Goal: Information Seeking & Learning: Learn about a topic

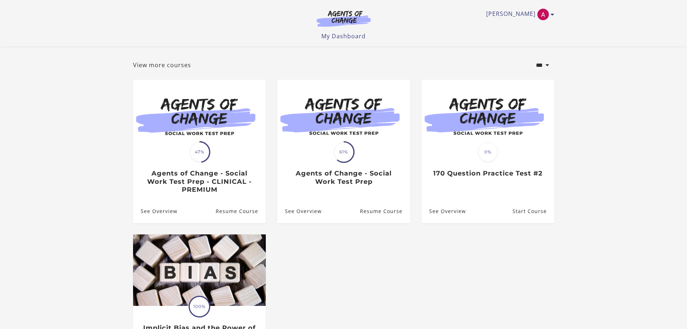
scroll to position [72, 0]
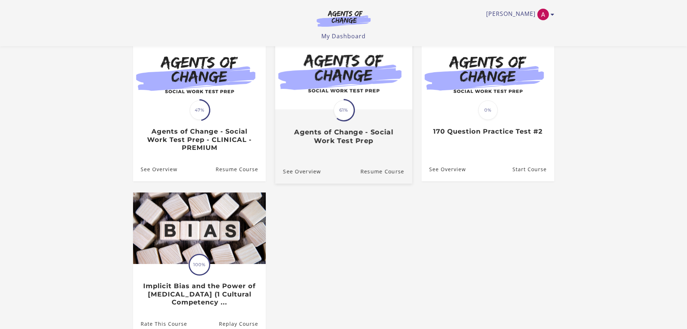
click at [351, 113] on span "61%" at bounding box center [344, 110] width 20 height 20
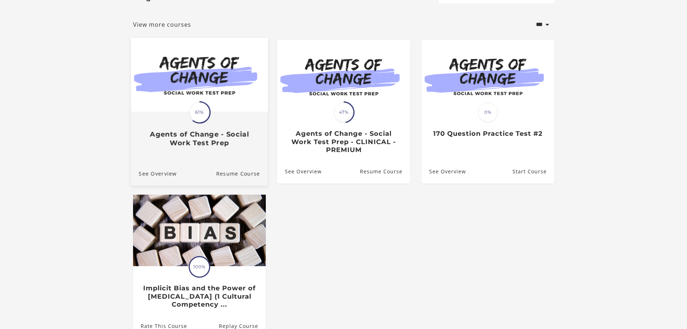
click at [210, 93] on img at bounding box center [199, 75] width 137 height 74
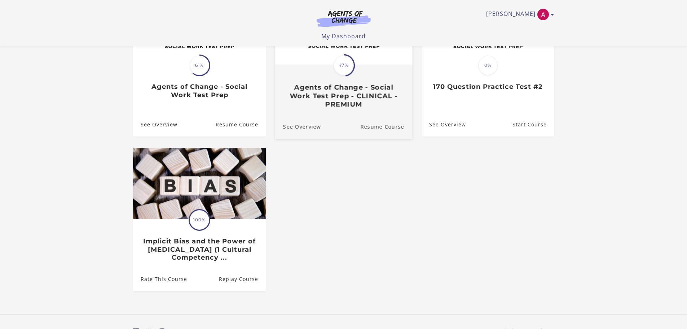
scroll to position [73, 0]
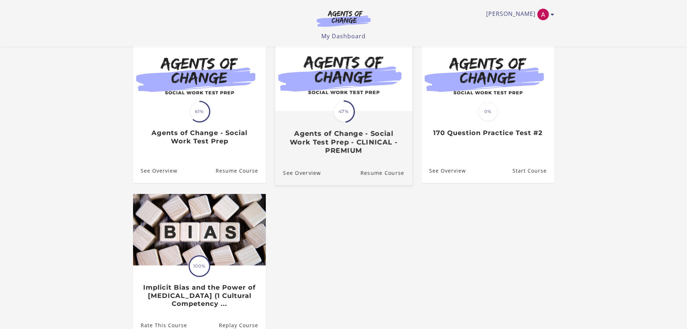
click at [353, 142] on h3 "Agents of Change - Social Work Test Prep - CLINICAL - PREMIUM" at bounding box center [343, 141] width 121 height 25
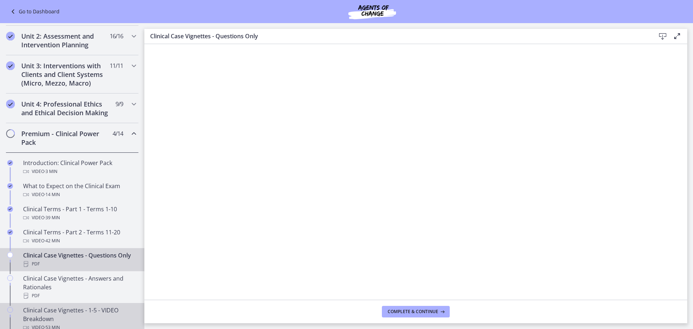
scroll to position [180, 0]
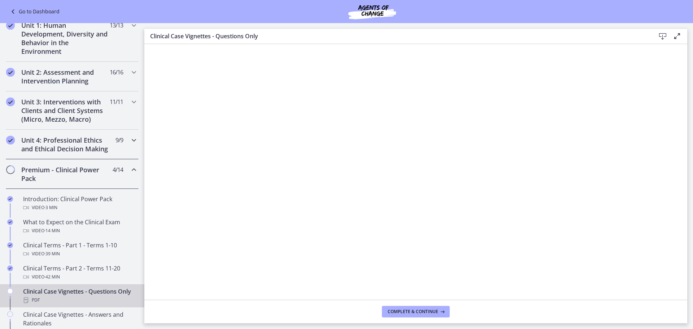
click at [130, 138] on icon "Chapters" at bounding box center [134, 140] width 9 height 9
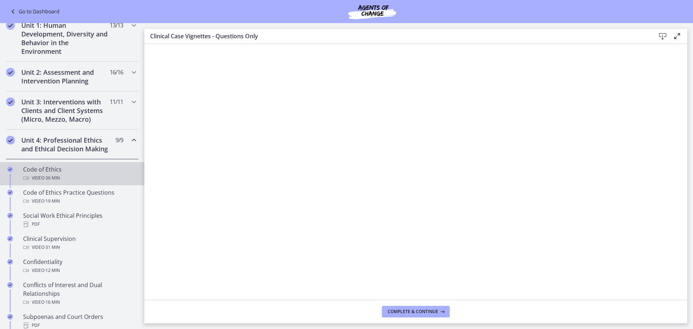
click at [66, 182] on div "Video · 36 min" at bounding box center [79, 178] width 113 height 9
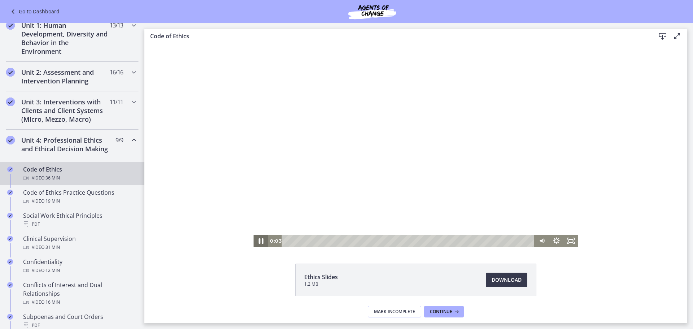
click at [258, 242] on icon "Pause" at bounding box center [260, 240] width 17 height 15
click at [254, 241] on icon "Play Video" at bounding box center [261, 240] width 17 height 15
click at [259, 240] on icon "Pause" at bounding box center [261, 240] width 4 height 5
click at [259, 238] on icon "Play Video" at bounding box center [261, 240] width 17 height 15
click at [325, 241] on div "6:05" at bounding box center [409, 240] width 244 height 12
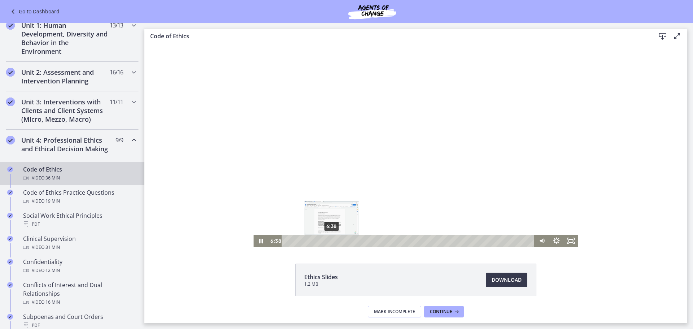
click at [329, 241] on div "6:38" at bounding box center [409, 240] width 244 height 12
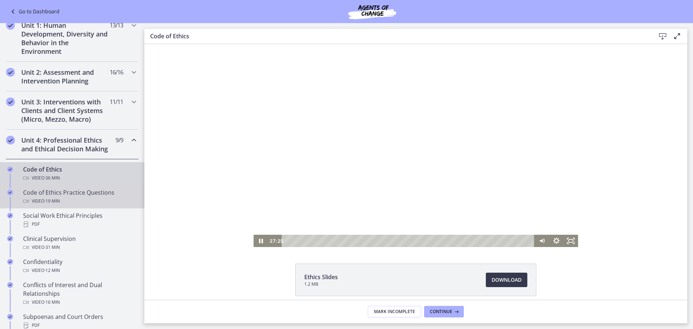
click at [60, 205] on span "· 19 min" at bounding box center [52, 201] width 16 height 9
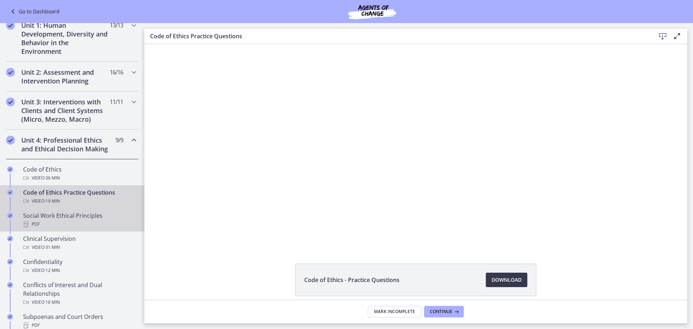
click at [86, 228] on div "PDF" at bounding box center [79, 224] width 113 height 9
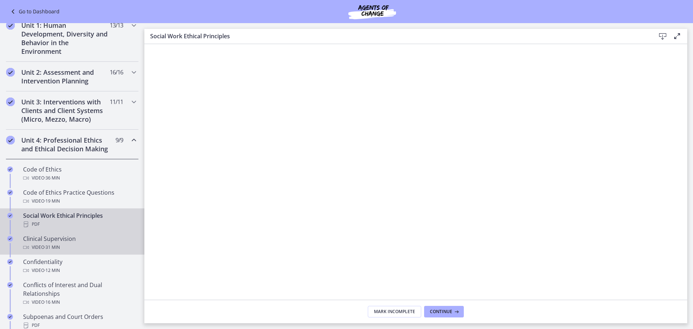
click at [89, 251] on div "Clinical Supervision Video · 31 min" at bounding box center [79, 242] width 113 height 17
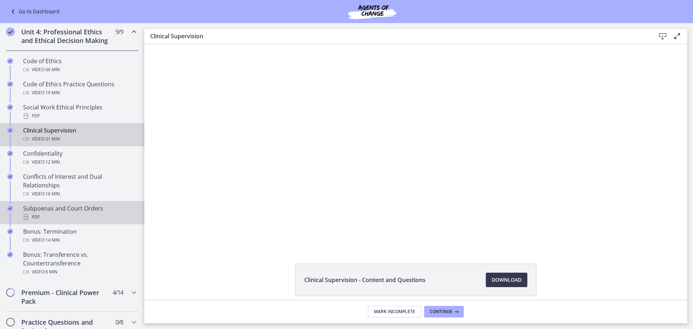
scroll to position [325, 0]
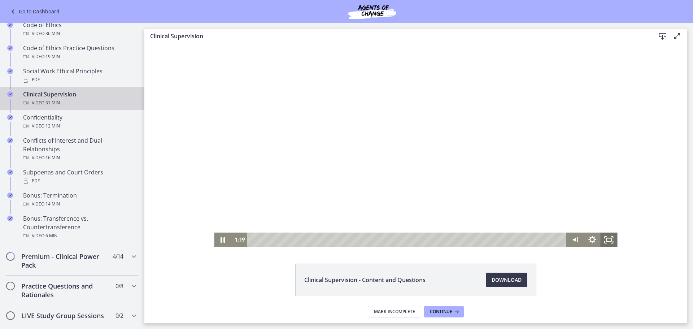
click at [605, 240] on icon "Fullscreen" at bounding box center [608, 239] width 17 height 14
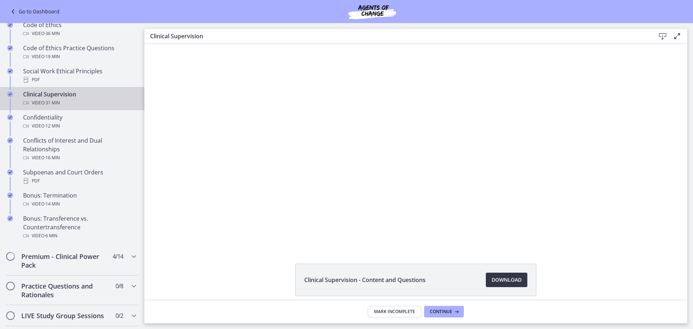
click at [505, 282] on span "Download Opens in a new window" at bounding box center [506, 279] width 30 height 9
click at [506, 277] on span "Download Opens in a new window" at bounding box center [506, 279] width 30 height 9
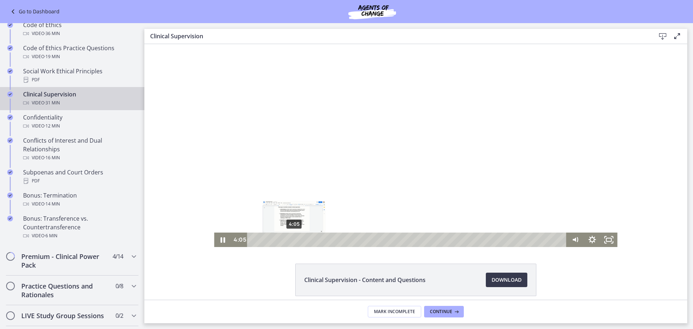
click at [291, 241] on div "4:05" at bounding box center [407, 239] width 309 height 14
click at [604, 235] on icon "Fullscreen" at bounding box center [608, 239] width 20 height 17
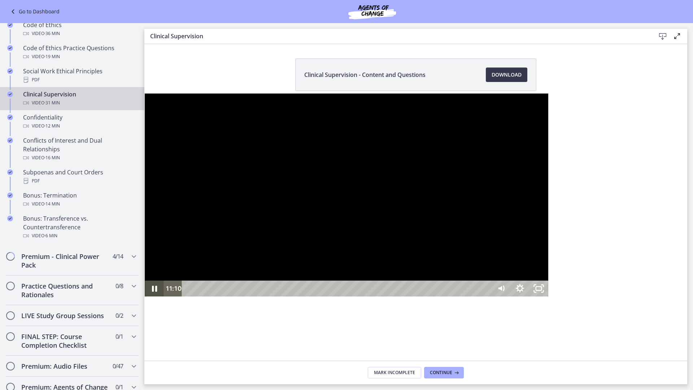
click at [152, 291] on icon "Pause" at bounding box center [154, 288] width 5 height 6
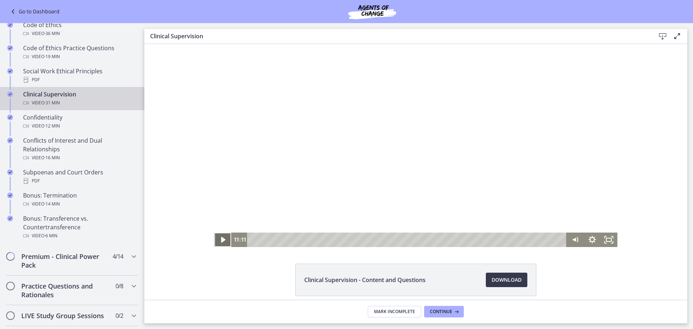
drag, startPoint x: 219, startPoint y: 240, endPoint x: 219, endPoint y: 236, distance: 4.0
click at [221, 237] on icon "Play Video" at bounding box center [223, 240] width 4 height 6
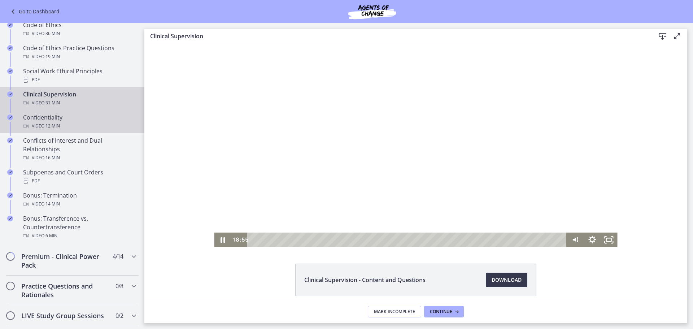
click at [54, 129] on div "Confidentiality Video · 12 min" at bounding box center [79, 121] width 113 height 17
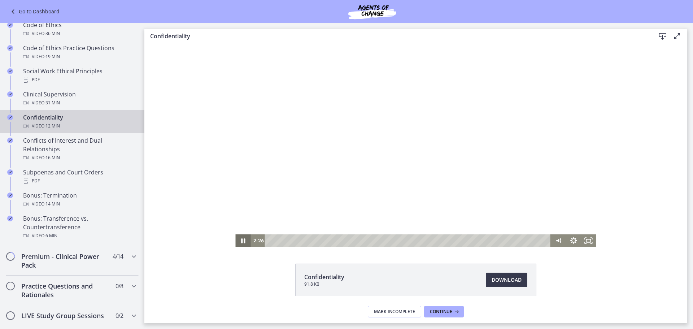
click at [241, 239] on icon "Pause" at bounding box center [243, 240] width 4 height 5
click at [319, 242] on div "2:10" at bounding box center [409, 240] width 277 height 13
click at [241, 243] on icon "Play Video" at bounding box center [243, 240] width 18 height 15
click at [238, 240] on icon "Pause" at bounding box center [243, 240] width 18 height 15
click at [240, 238] on icon "Play Video" at bounding box center [243, 240] width 18 height 15
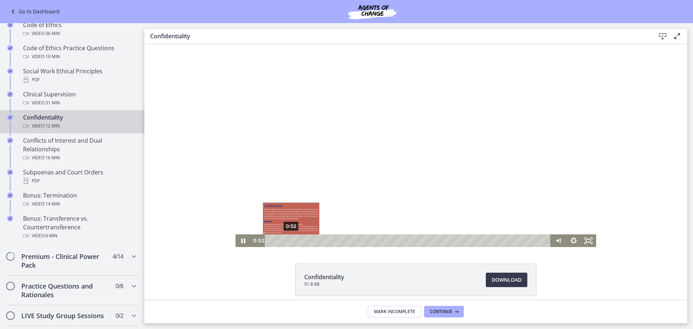
click at [288, 241] on div "0:52" at bounding box center [409, 240] width 277 height 13
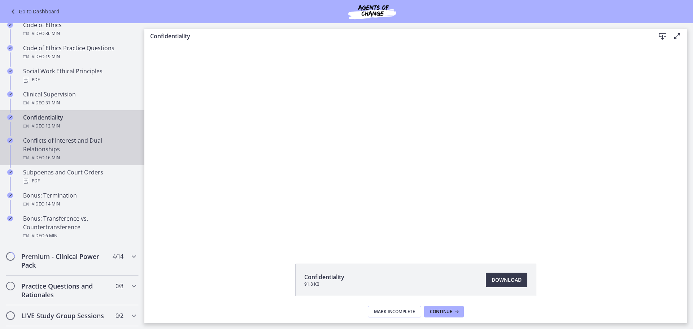
click at [27, 154] on div "Conflicts of Interest and Dual Relationships Video · 16 min" at bounding box center [79, 149] width 113 height 26
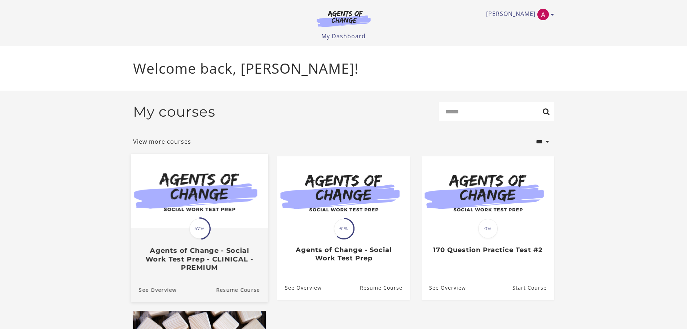
click at [212, 261] on h3 "Agents of Change - Social Work Test Prep - CLINICAL - PREMIUM" at bounding box center [199, 258] width 121 height 25
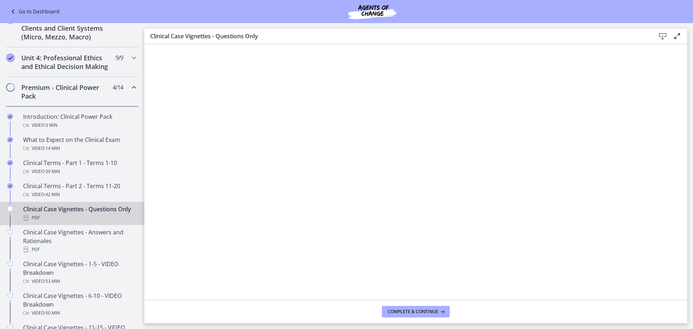
scroll to position [253, 0]
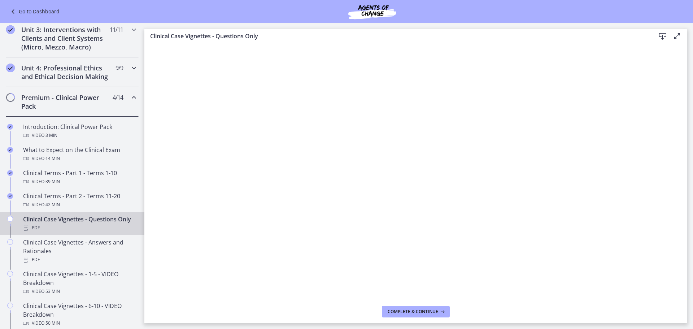
click at [130, 66] on icon "Chapters" at bounding box center [134, 67] width 9 height 9
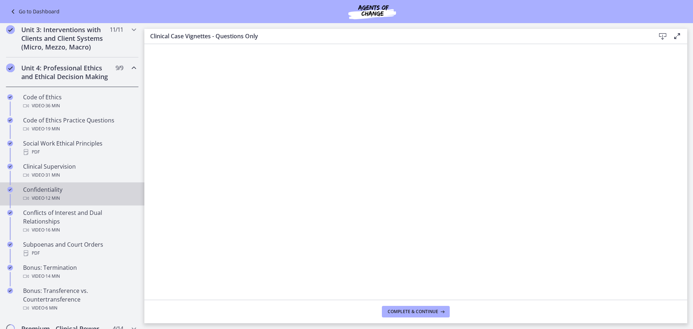
click at [63, 201] on div "Confidentiality Video · 12 min" at bounding box center [79, 193] width 113 height 17
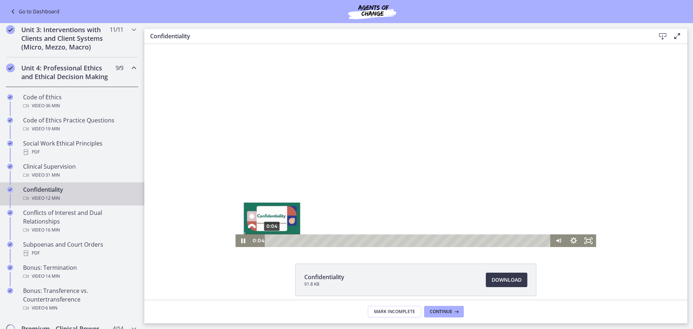
click at [271, 240] on div "0:04" at bounding box center [409, 240] width 277 height 13
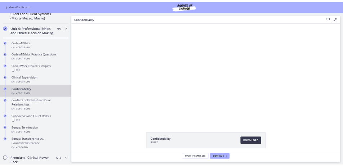
scroll to position [289, 0]
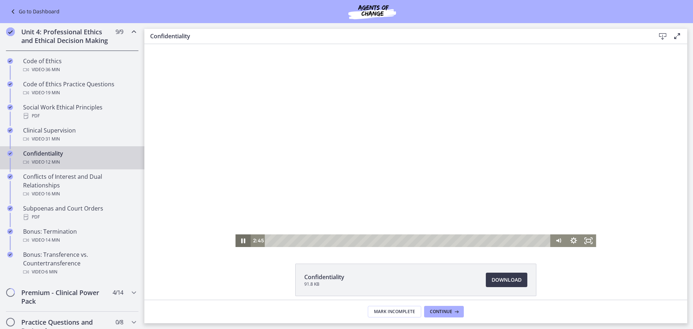
click at [243, 240] on icon "Pause" at bounding box center [242, 240] width 15 height 13
click at [235, 234] on button "Play Video" at bounding box center [242, 240] width 15 height 13
drag, startPoint x: 240, startPoint y: 240, endPoint x: 244, endPoint y: 236, distance: 4.9
click at [241, 238] on icon "Pause" at bounding box center [243, 240] width 18 height 15
click at [237, 239] on icon "Play Video" at bounding box center [243, 240] width 18 height 15
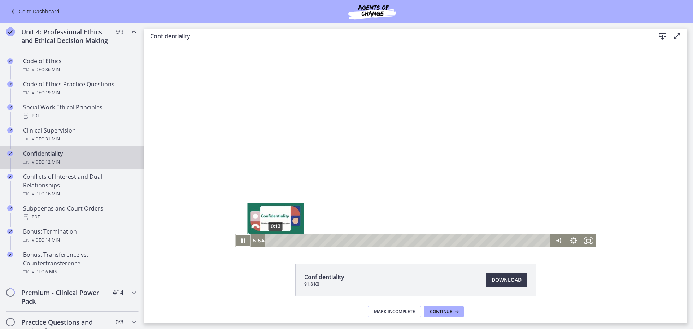
click at [273, 240] on div "0:13" at bounding box center [409, 240] width 277 height 13
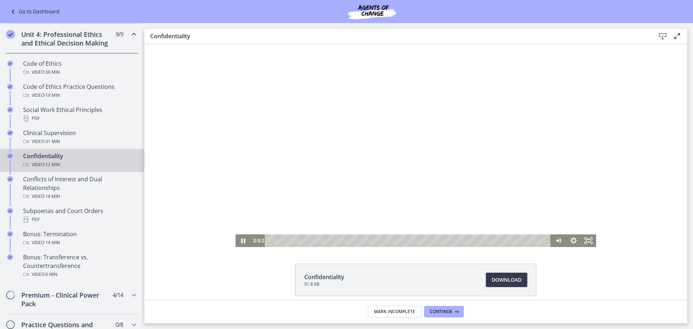
scroll to position [287, 0]
click at [243, 241] on icon "Pause" at bounding box center [242, 240] width 15 height 13
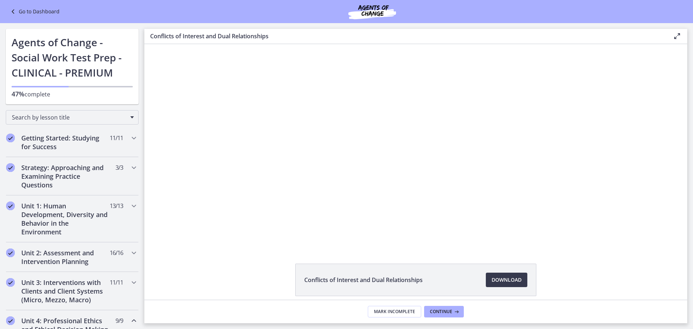
scroll to position [325, 0]
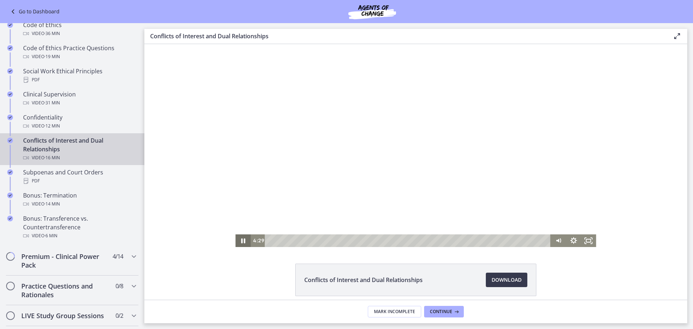
click at [241, 238] on icon "Pause" at bounding box center [242, 240] width 15 height 13
click at [242, 238] on icon "Play Video" at bounding box center [243, 240] width 15 height 13
click at [335, 240] on div "3:56" at bounding box center [409, 240] width 277 height 13
click at [328, 241] on div "3:31" at bounding box center [409, 240] width 277 height 13
click at [317, 241] on div "2:53" at bounding box center [409, 240] width 277 height 13
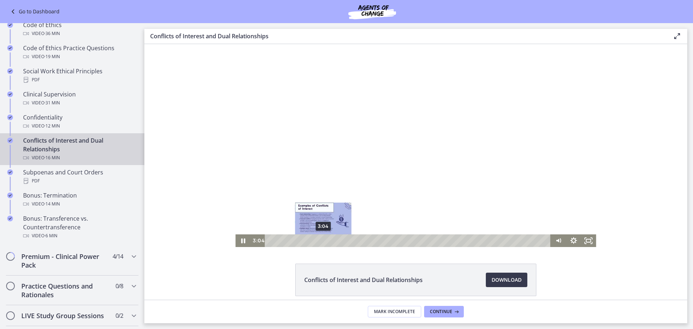
click at [320, 241] on div "3:04" at bounding box center [409, 240] width 277 height 13
click at [583, 241] on icon "Fullscreen" at bounding box center [588, 240] width 18 height 15
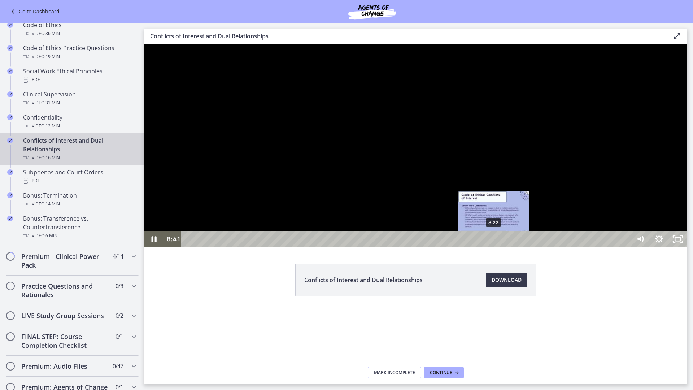
click at [493, 247] on div "8:22" at bounding box center [407, 239] width 438 height 16
click at [483, 247] on div "8:05" at bounding box center [407, 239] width 438 height 16
click at [479, 247] on div "7:58" at bounding box center [407, 239] width 438 height 16
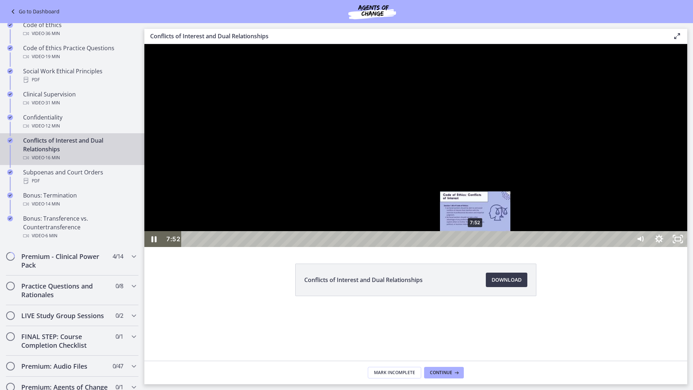
click at [475, 247] on div "7:52" at bounding box center [407, 239] width 438 height 16
click at [468, 247] on div "7:41" at bounding box center [407, 239] width 438 height 16
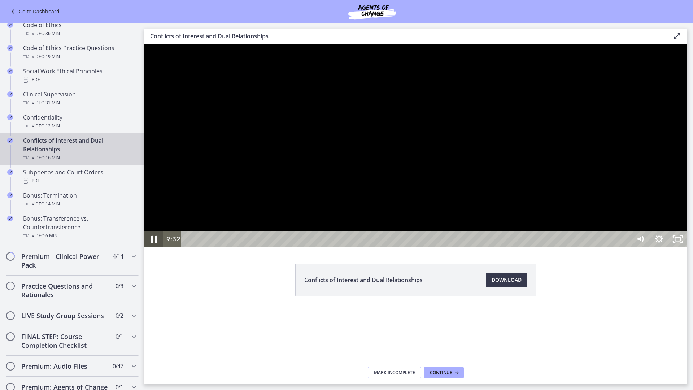
click at [151, 249] on icon "Pause" at bounding box center [153, 238] width 22 height 19
click at [304, 247] on div at bounding box center [415, 145] width 543 height 203
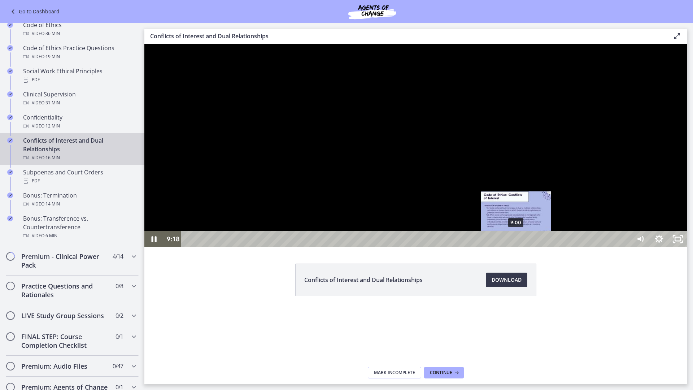
click at [516, 247] on div "9:00" at bounding box center [407, 239] width 438 height 16
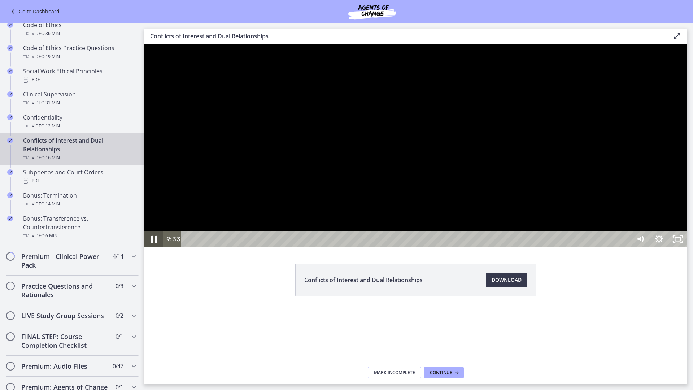
click at [150, 249] on icon "Pause" at bounding box center [153, 238] width 22 height 19
click at [150, 249] on icon "Play Video" at bounding box center [154, 238] width 22 height 19
click at [155, 247] on icon "Pause" at bounding box center [153, 239] width 19 height 16
click at [158, 249] on icon "Play Video" at bounding box center [154, 238] width 22 height 19
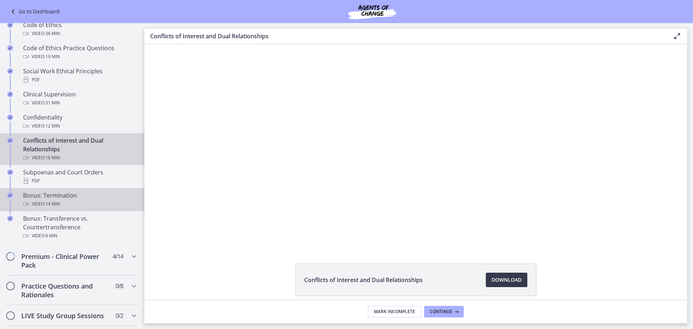
click at [118, 208] on div "Video · 14 min" at bounding box center [79, 203] width 113 height 9
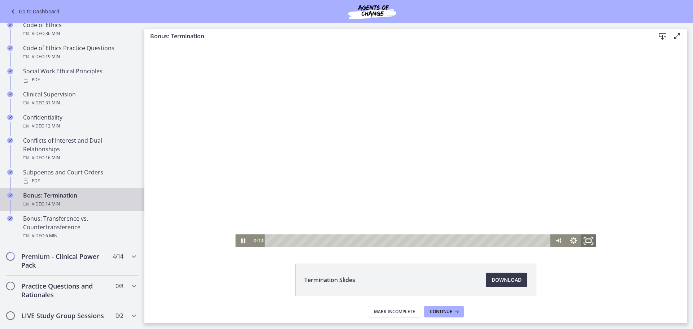
click at [586, 239] on rect "Fullscreen" at bounding box center [587, 241] width 5 height 4
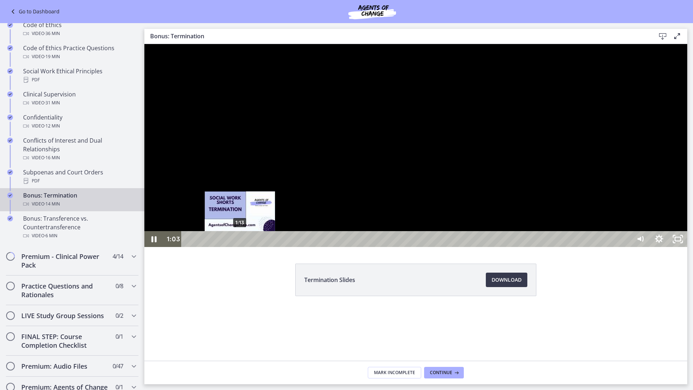
click at [240, 247] on div "1:13" at bounding box center [407, 239] width 438 height 16
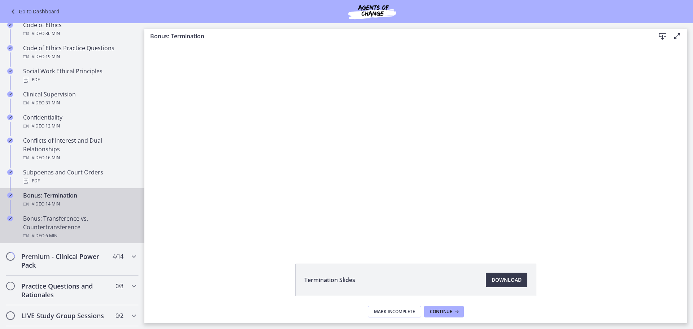
click at [71, 238] on div "Bonus: Transference vs. Countertransference Video · 6 min" at bounding box center [79, 227] width 113 height 26
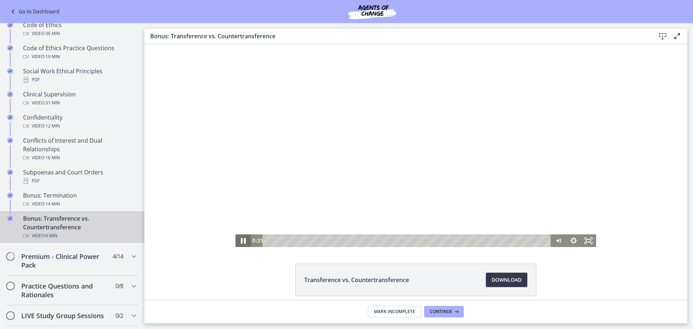
click at [243, 239] on icon "Pause" at bounding box center [243, 240] width 18 height 15
click at [241, 239] on icon "Play Video" at bounding box center [243, 240] width 18 height 15
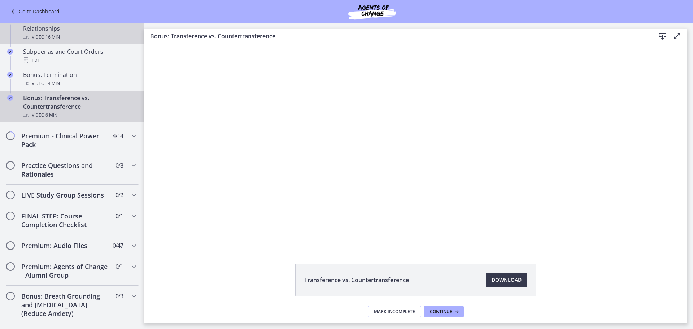
scroll to position [444, 0]
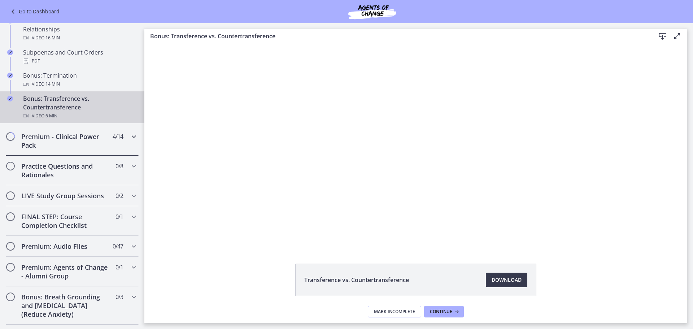
click at [91, 149] on h2 "Premium - Clinical Power Pack" at bounding box center [65, 140] width 88 height 17
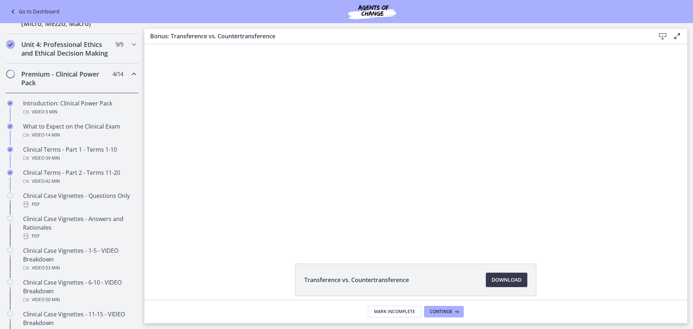
scroll to position [264, 0]
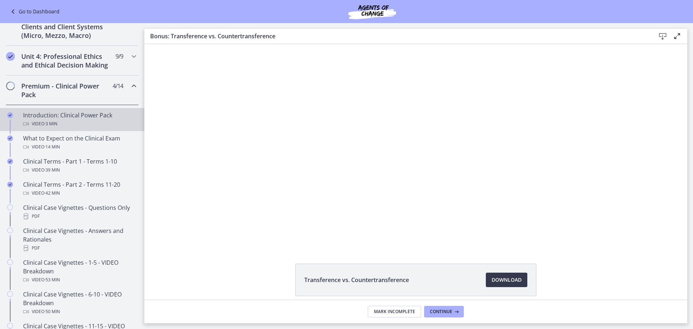
click at [87, 128] on div "Video · 3 min" at bounding box center [79, 123] width 113 height 9
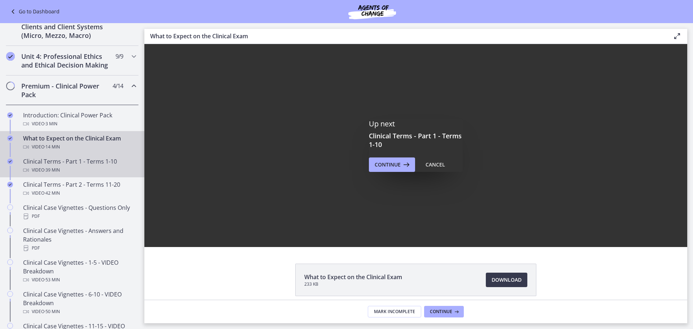
click at [96, 174] on div "Video · 39 min" at bounding box center [79, 170] width 113 height 9
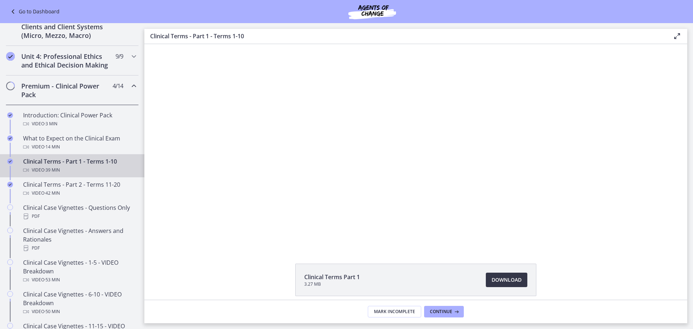
click at [504, 277] on span "Download Opens in a new window" at bounding box center [506, 279] width 30 height 9
click at [84, 197] on div "Video · 42 min" at bounding box center [79, 193] width 113 height 9
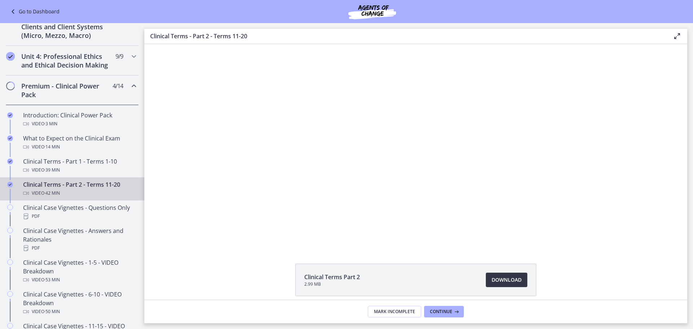
click at [500, 282] on span "Download Opens in a new window" at bounding box center [506, 279] width 30 height 9
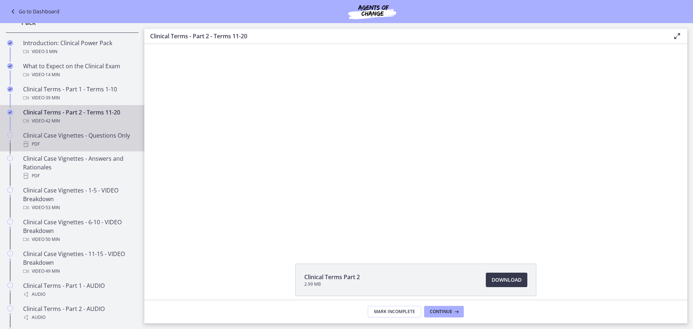
click at [88, 147] on div "Clinical Case Vignettes - Questions Only PDF" at bounding box center [79, 139] width 113 height 17
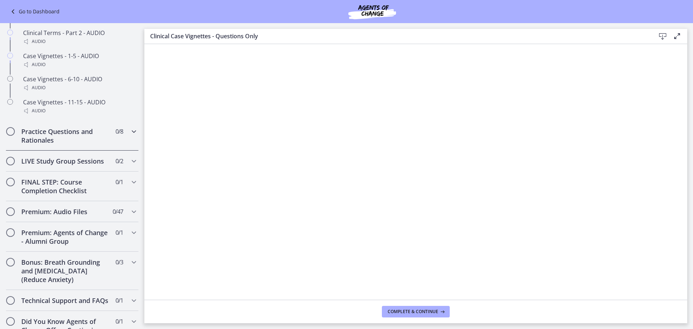
scroll to position [625, 0]
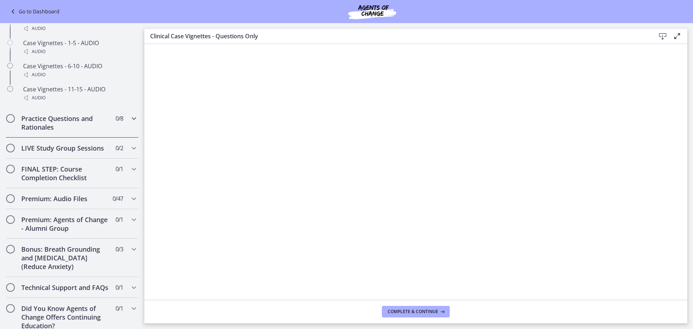
click at [130, 123] on icon "Chapters" at bounding box center [134, 118] width 9 height 9
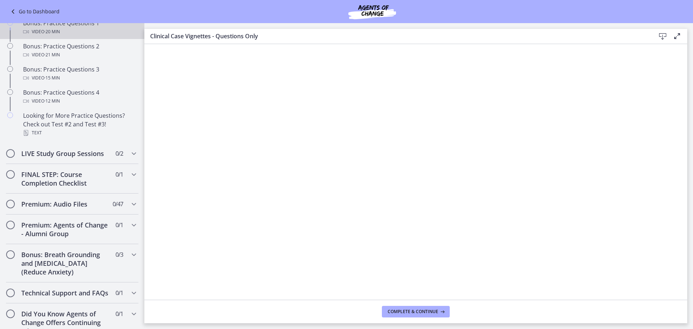
scroll to position [502, 0]
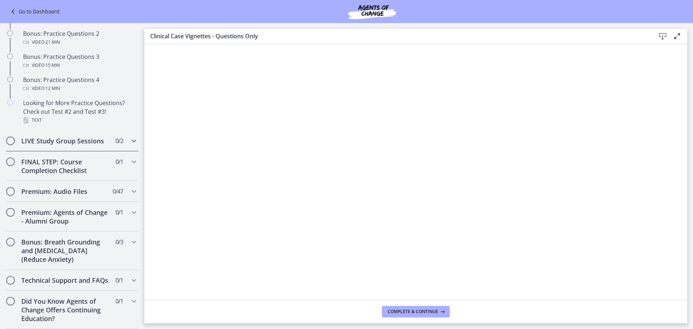
click at [130, 136] on icon "Chapters" at bounding box center [134, 140] width 9 height 9
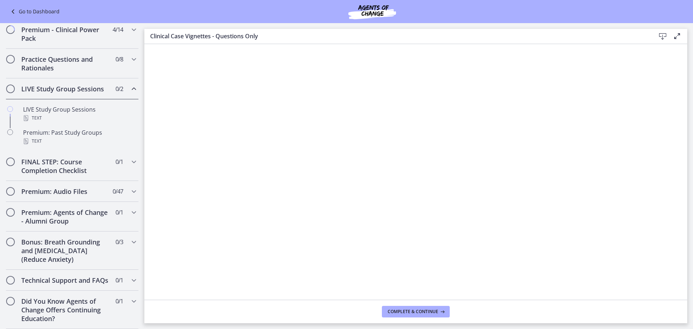
scroll to position [338, 0]
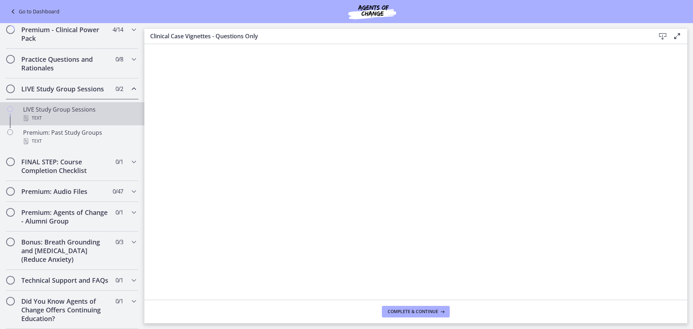
click at [105, 114] on div "Text" at bounding box center [79, 118] width 113 height 9
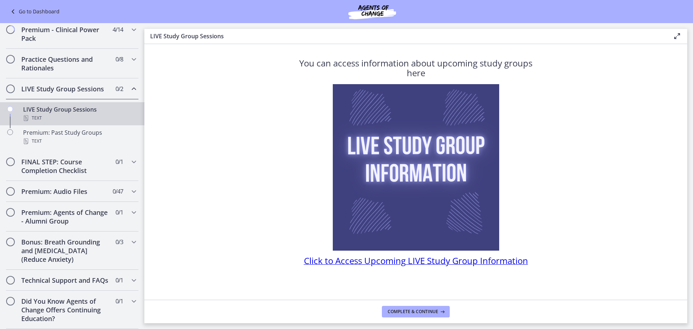
scroll to position [6, 0]
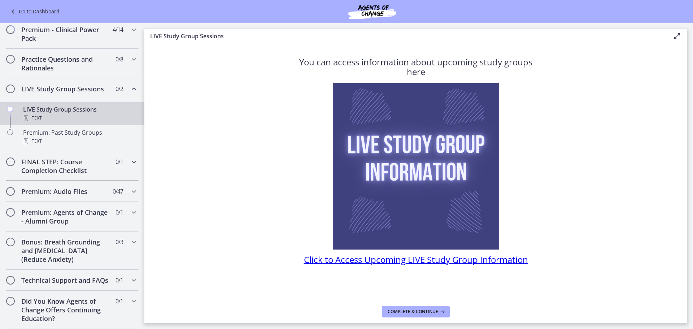
click at [100, 163] on h2 "FINAL STEP: Course Completion Checklist" at bounding box center [65, 165] width 88 height 17
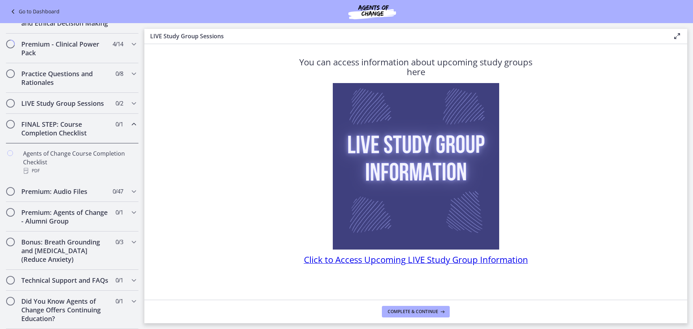
scroll to position [323, 0]
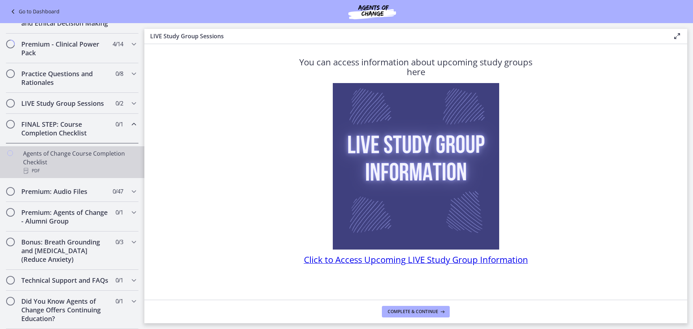
click at [109, 166] on div "PDF" at bounding box center [79, 170] width 113 height 9
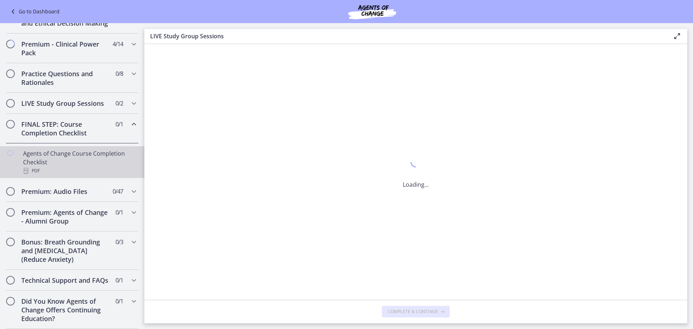
scroll to position [0, 0]
click at [662, 36] on icon at bounding box center [662, 36] width 9 height 9
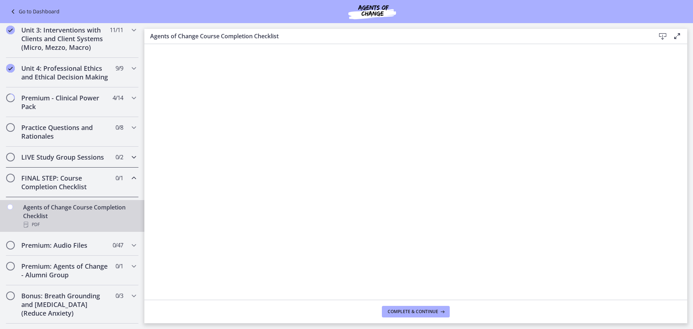
scroll to position [251, 0]
click at [97, 192] on h2 "FINAL STEP: Course Completion Checklist" at bounding box center [65, 183] width 88 height 17
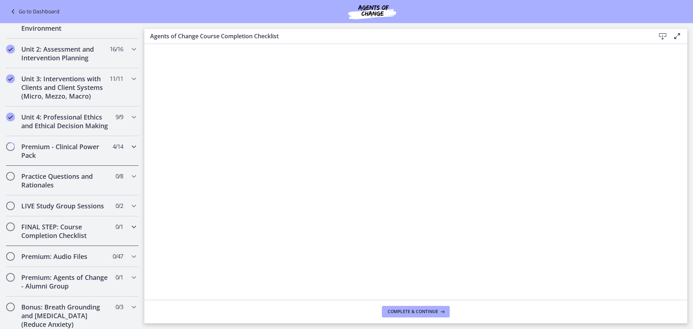
scroll to position [215, 0]
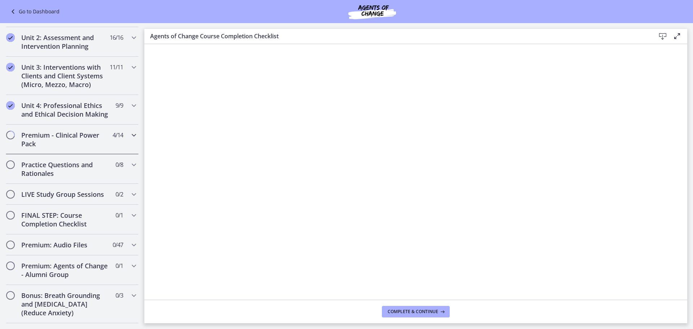
click at [89, 148] on h2 "Premium - Clinical Power Pack" at bounding box center [65, 139] width 88 height 17
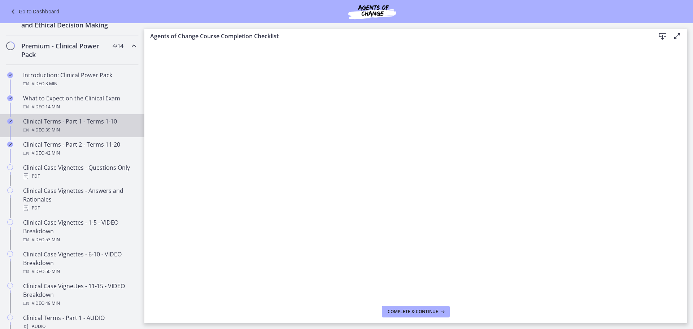
scroll to position [287, 0]
